Goal: Find specific page/section: Find specific page/section

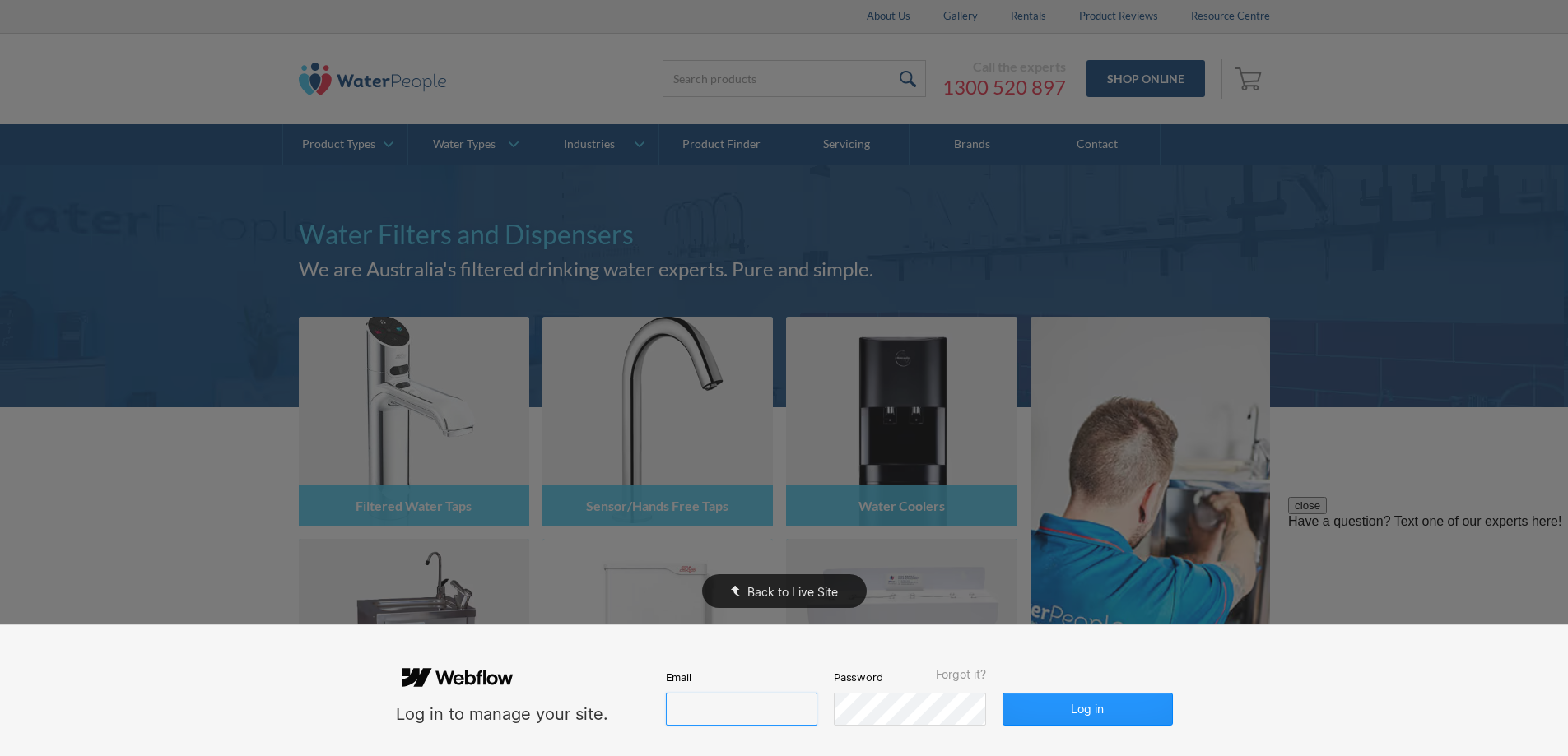
type input "john@waterpeople.com.au"
click at [194, 64] on div "Back to Live Site" at bounding box center [784, 378] width 1568 height 756
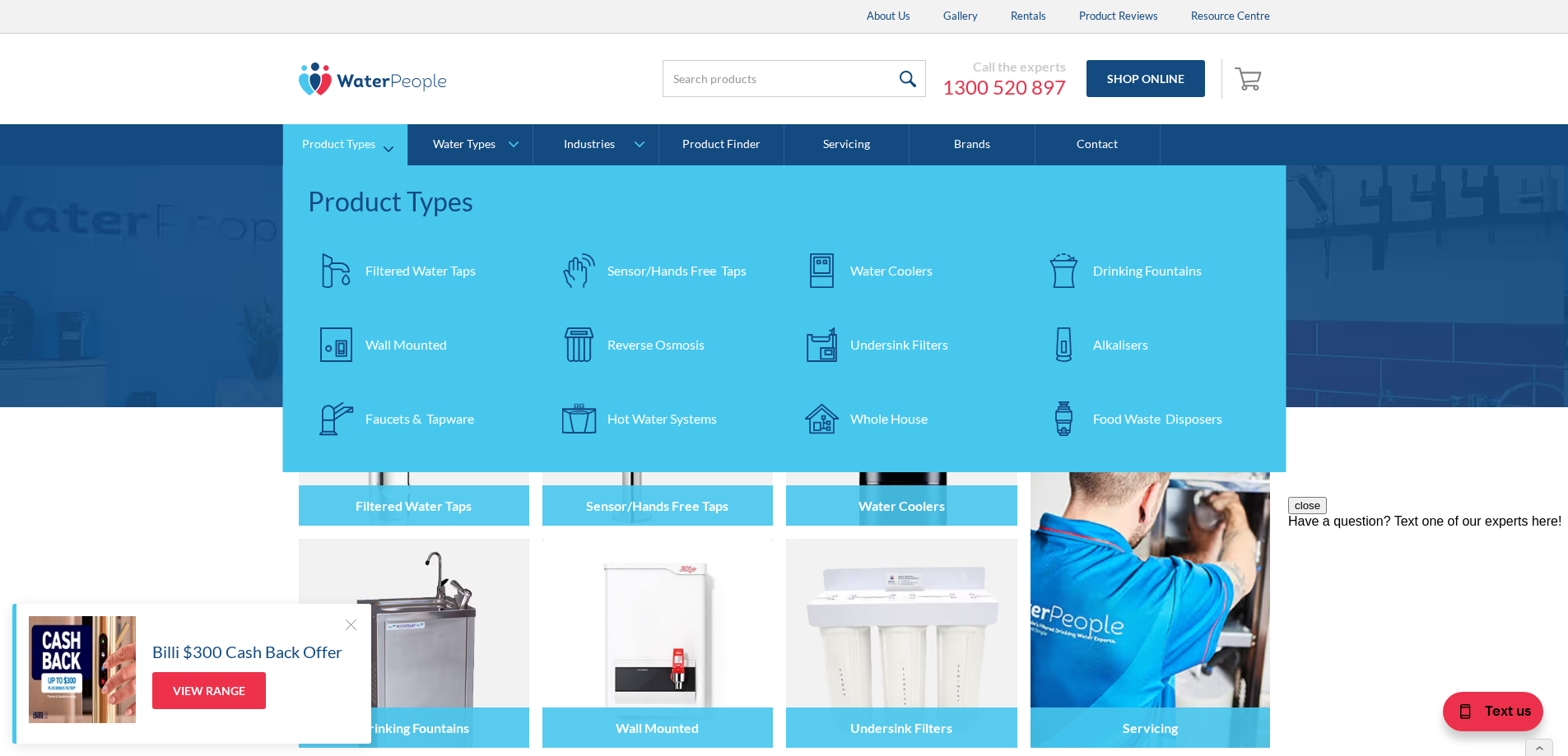
click at [1120, 266] on div "Drinking Fountains" at bounding box center [1147, 270] width 108 height 19
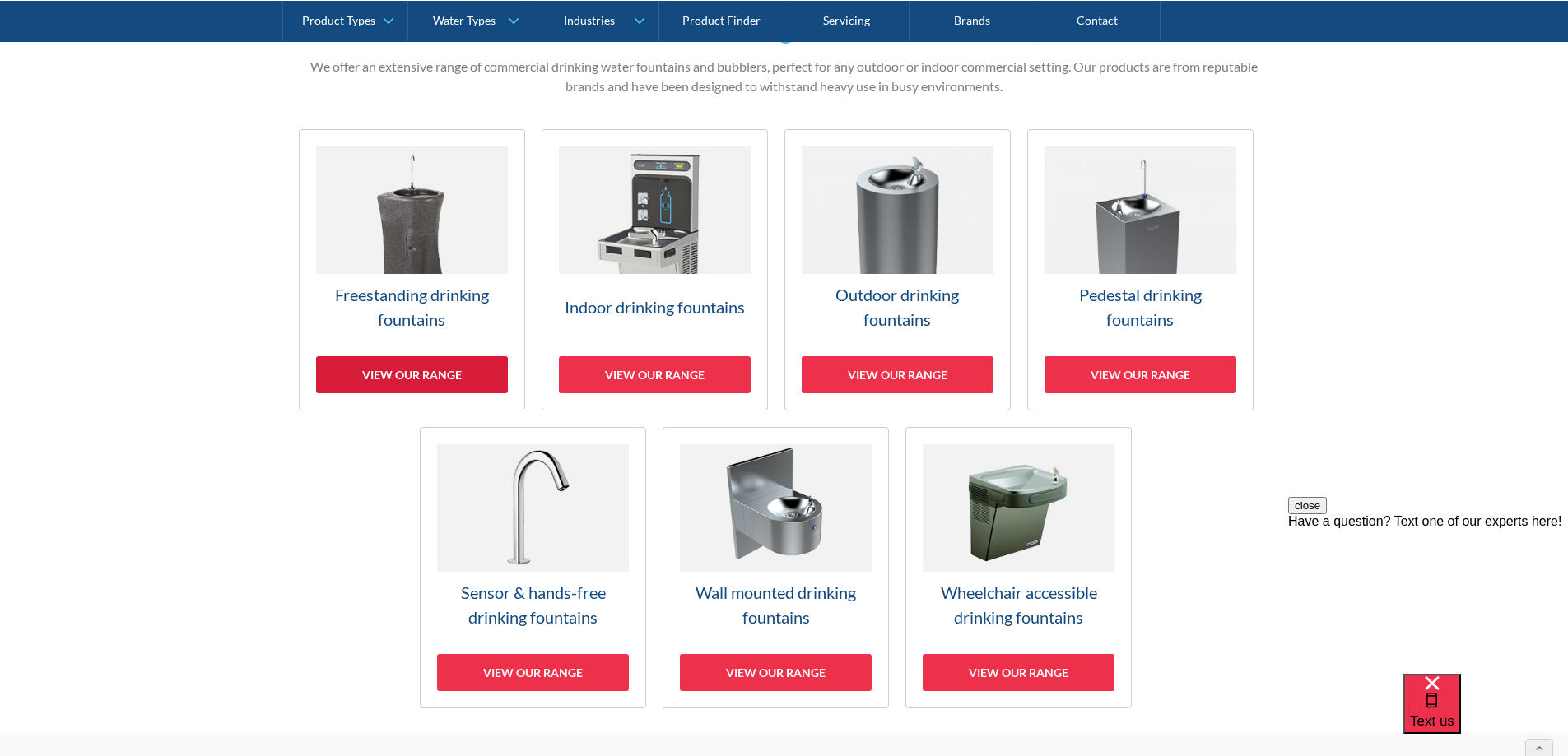
click at [442, 375] on div "View our range" at bounding box center [412, 375] width 192 height 37
click at [1114, 376] on div "View our range" at bounding box center [1140, 375] width 192 height 37
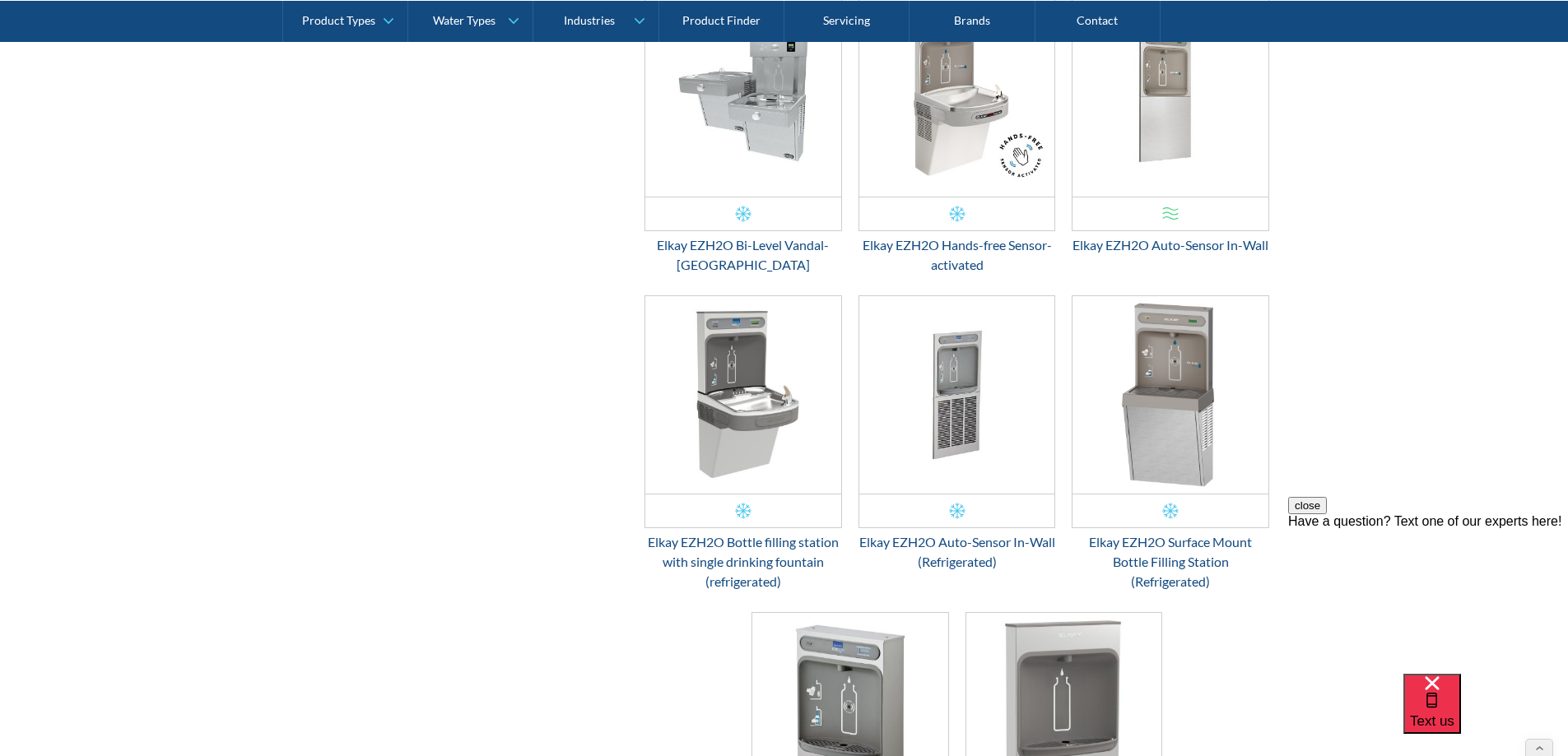
scroll to position [2259, 0]
